Goal: Transaction & Acquisition: Subscribe to service/newsletter

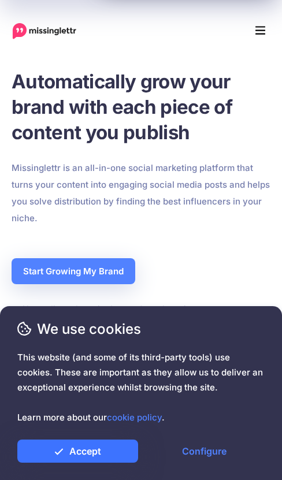
click at [93, 446] on link "Accept" at bounding box center [77, 451] width 121 height 23
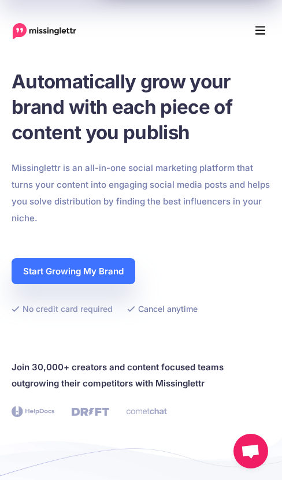
click at [86, 272] on link "Start Growing My Brand" at bounding box center [74, 271] width 124 height 26
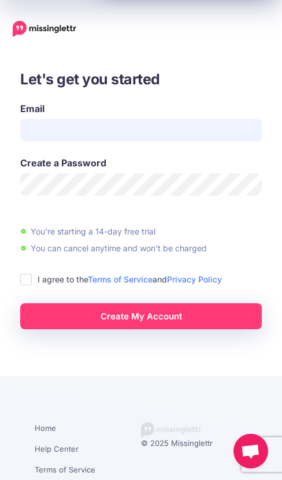
click at [51, 130] on input "Email" at bounding box center [141, 130] width 242 height 23
type input "**********"
click at [31, 285] on div "I agree to the Terms of Service and Privacy Policy" at bounding box center [141, 279] width 242 height 13
click at [16, 283] on div "**********" at bounding box center [141, 199] width 265 height 261
click at [25, 283] on ins at bounding box center [26, 280] width 12 height 12
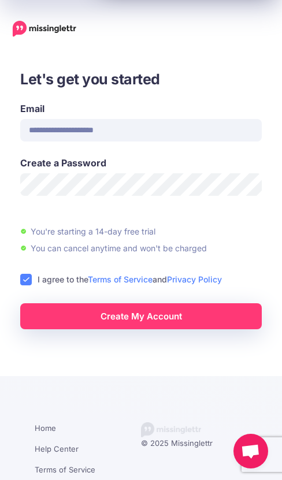
click at [72, 309] on link "Create My Account" at bounding box center [141, 316] width 242 height 26
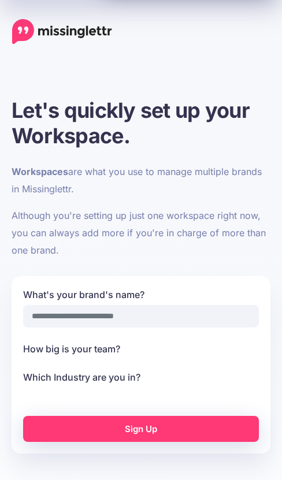
select select
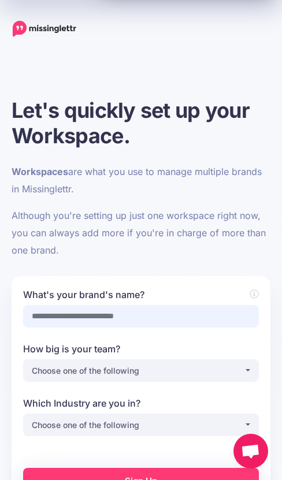
click at [116, 322] on input "What's your brand's name?" at bounding box center [141, 316] width 236 height 23
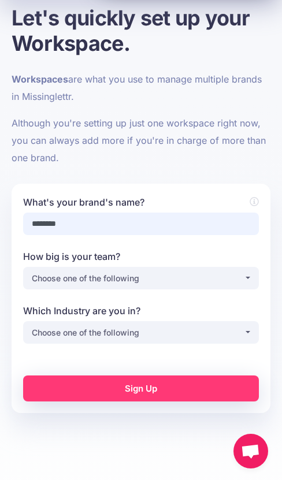
scroll to position [107, 0]
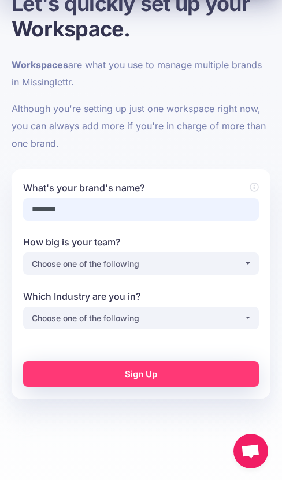
type input "********"
click at [121, 268] on div "Choose one of the following" at bounding box center [138, 264] width 212 height 14
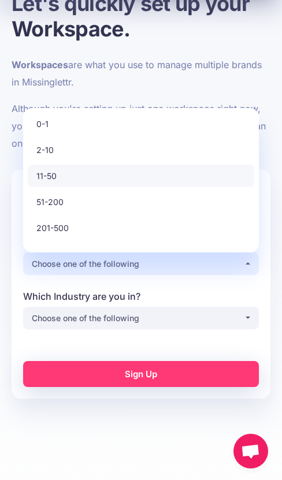
click at [65, 174] on link "11-50" at bounding box center [141, 176] width 227 height 23
select select "*"
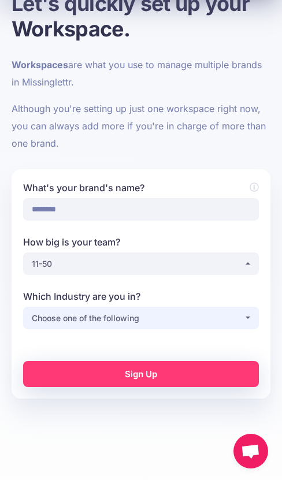
click at [98, 320] on div "Choose one of the following" at bounding box center [138, 319] width 212 height 14
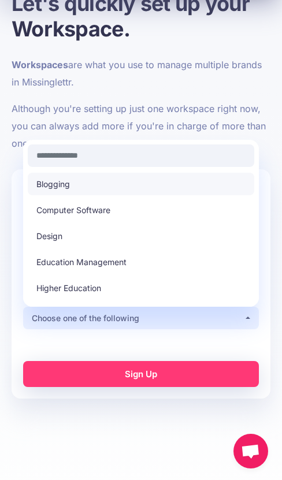
click at [57, 191] on link "Blogging" at bounding box center [141, 184] width 227 height 23
select select "********"
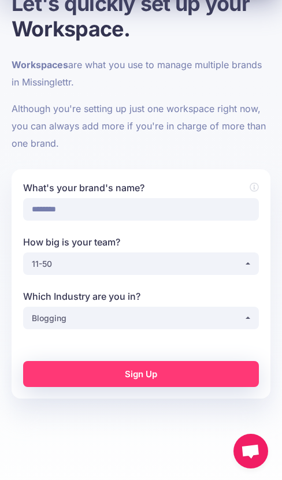
click at [97, 369] on link "Sign Up" at bounding box center [141, 374] width 236 height 26
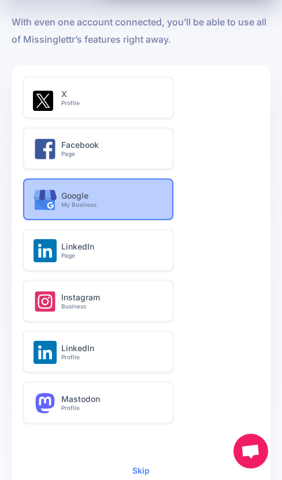
scroll to position [127, 0]
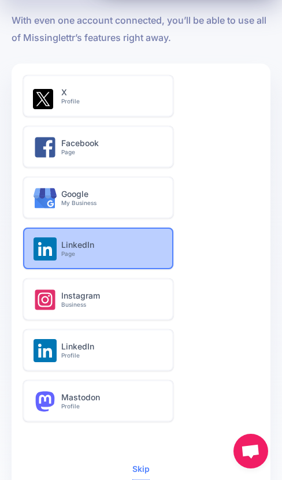
click at [86, 256] on small "Page" at bounding box center [110, 254] width 99 height 8
